Goal: Task Accomplishment & Management: Complete application form

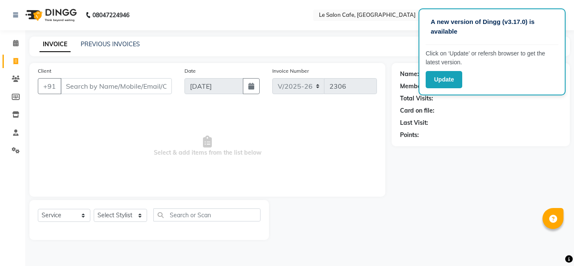
select select "594"
select select "service"
click at [136, 216] on select "Select Stylist [PERSON_NAME] [PERSON_NAME] Kadam [PERSON_NAME] Front Desk [PERS…" at bounding box center [120, 215] width 53 height 13
select select "86050"
click at [94, 209] on select "Select Stylist [PERSON_NAME] [PERSON_NAME] Kadam [PERSON_NAME] Front Desk [PERS…" at bounding box center [120, 215] width 53 height 13
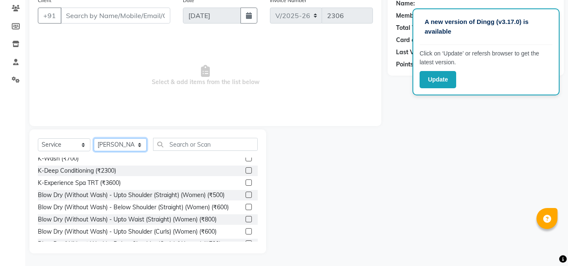
scroll to position [294, 0]
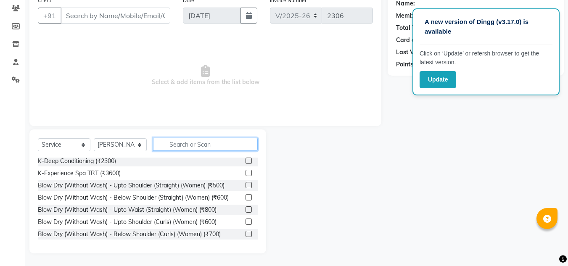
click at [203, 146] on input "text" at bounding box center [205, 144] width 105 height 13
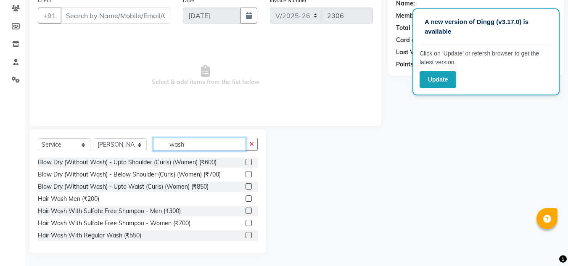
scroll to position [50, 0]
type input "wash"
click at [248, 234] on div at bounding box center [251, 234] width 12 height 11
click at [245, 236] on label at bounding box center [248, 234] width 6 height 6
click at [245, 236] on input "checkbox" at bounding box center [247, 234] width 5 height 5
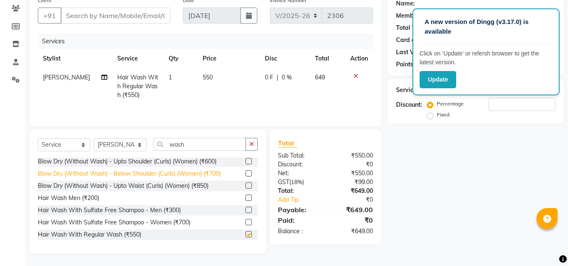
checkbox input "false"
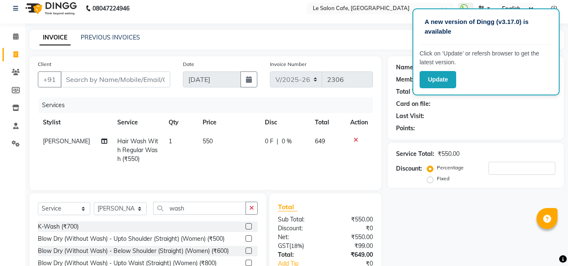
scroll to position [0, 0]
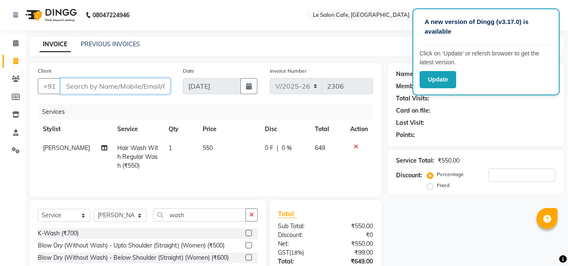
click at [104, 84] on input "Client" at bounding box center [116, 86] width 110 height 16
click at [215, 169] on td "550" at bounding box center [229, 157] width 62 height 37
select select "86050"
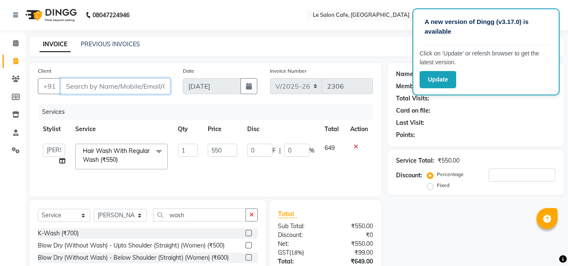
click at [109, 85] on input "Client" at bounding box center [116, 86] width 110 height 16
click at [87, 84] on input "Client" at bounding box center [116, 86] width 110 height 16
type input "9"
type input "0"
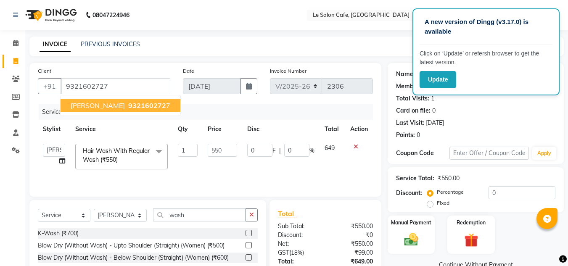
click at [98, 101] on span "[PERSON_NAME]" at bounding box center [98, 105] width 54 height 8
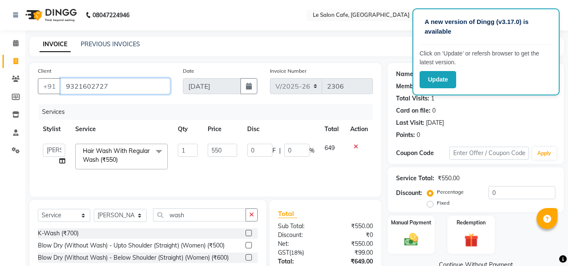
click at [118, 81] on input "9321602727" at bounding box center [116, 86] width 110 height 16
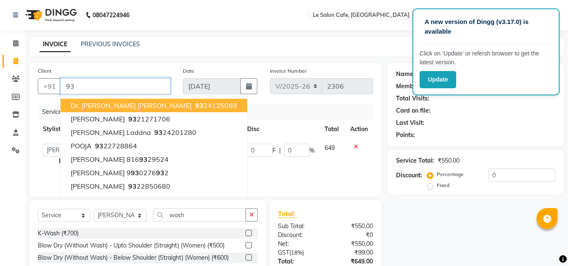
type input "9"
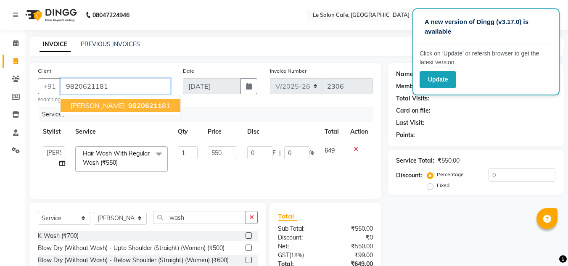
type input "9820621181"
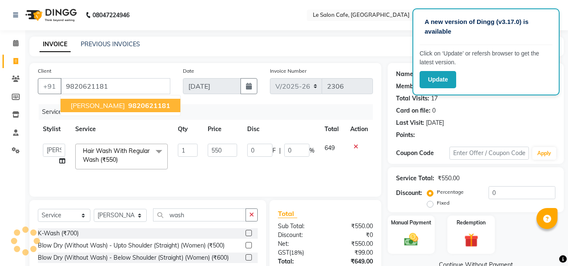
click at [92, 107] on span "[PERSON_NAME]" at bounding box center [98, 105] width 54 height 8
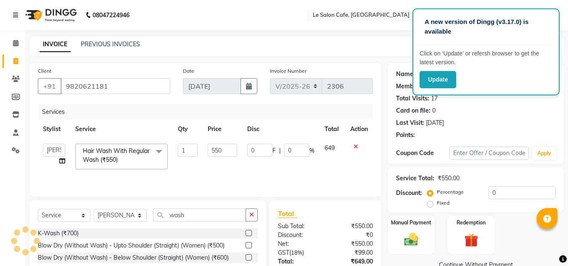
type input "110"
type input "20"
select select "2: Object"
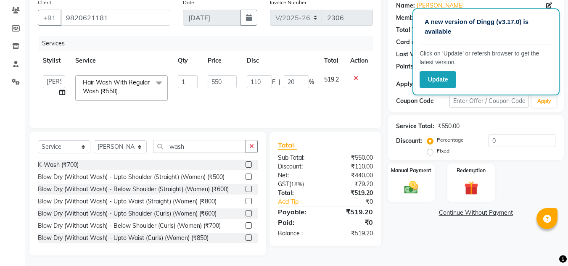
scroll to position [71, 0]
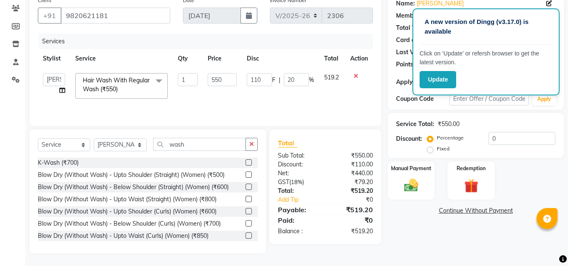
drag, startPoint x: 425, startPoint y: 234, endPoint x: 420, endPoint y: 234, distance: 4.6
click at [425, 234] on div "Name: [PERSON_NAME] Membership: end on [DATE] Total Visits: 17 Card on file: 0 …" at bounding box center [478, 122] width 182 height 261
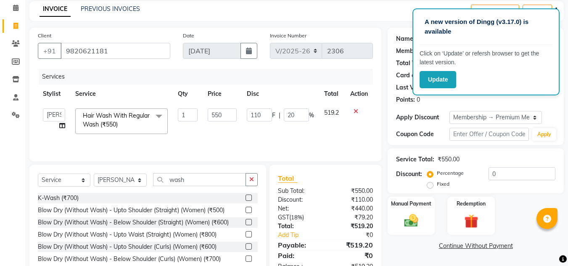
scroll to position [0, 0]
